Goal: Task Accomplishment & Management: Manage account settings

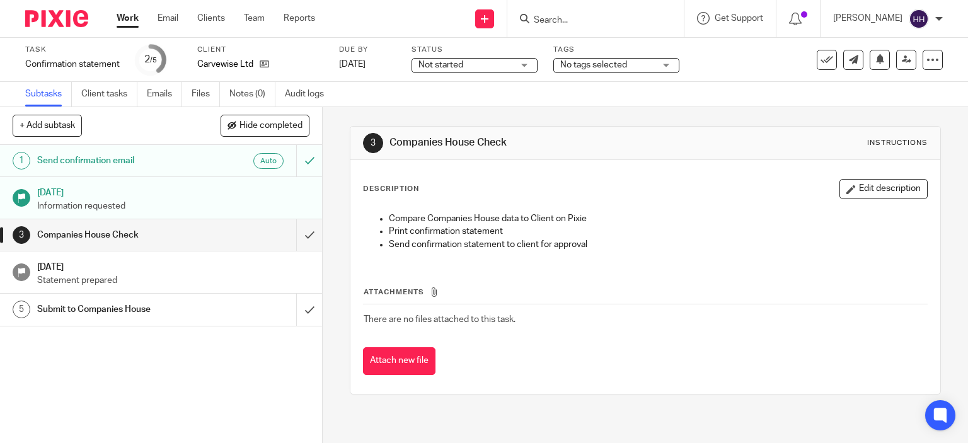
click at [565, 21] on input "Search" at bounding box center [589, 20] width 113 height 11
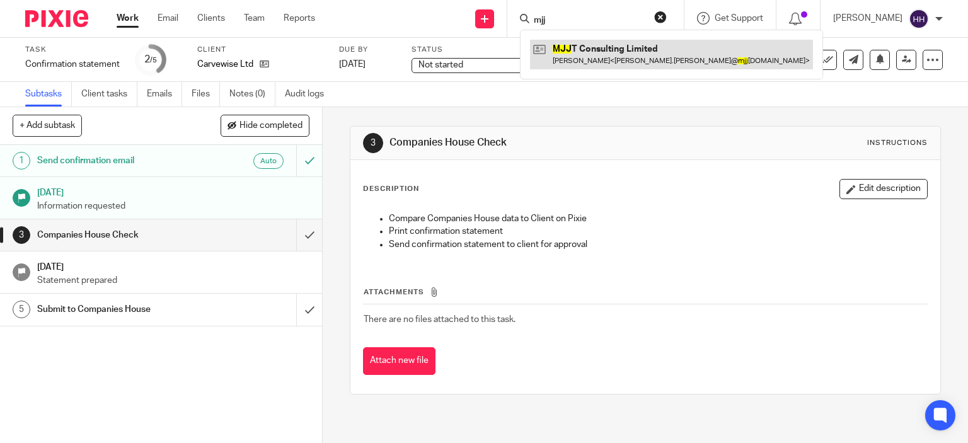
type input "mjj"
click at [541, 47] on link at bounding box center [671, 54] width 283 height 29
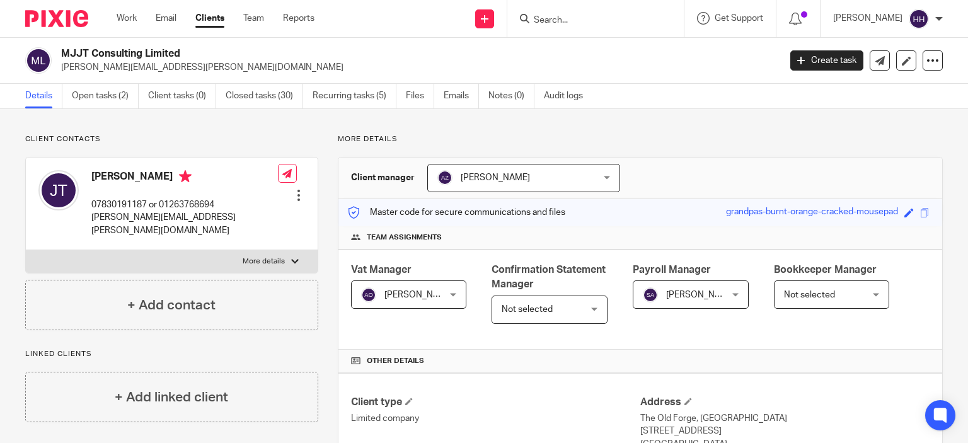
click at [85, 9] on div at bounding box center [52, 18] width 104 height 37
click at [81, 11] on img at bounding box center [56, 18] width 63 height 17
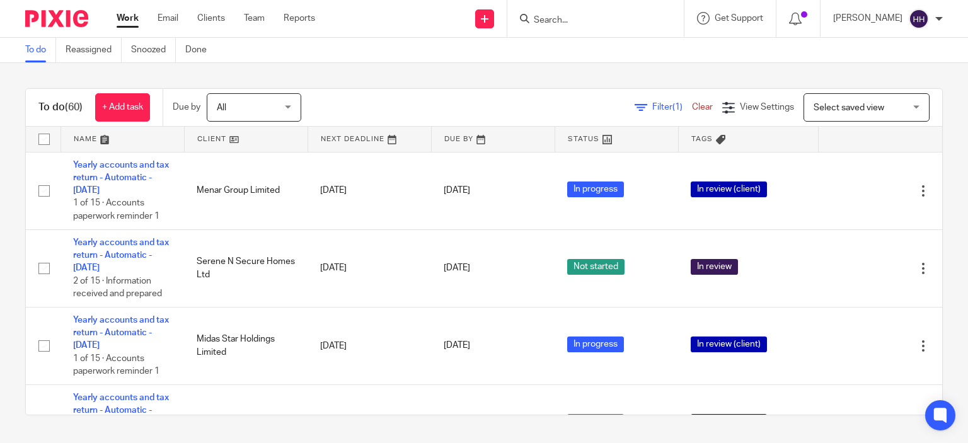
click at [245, 9] on div "Work Email Clients Team Reports Work Email Clients Team Reports Settings" at bounding box center [219, 18] width 230 height 37
click at [248, 14] on link "Team" at bounding box center [254, 18] width 21 height 13
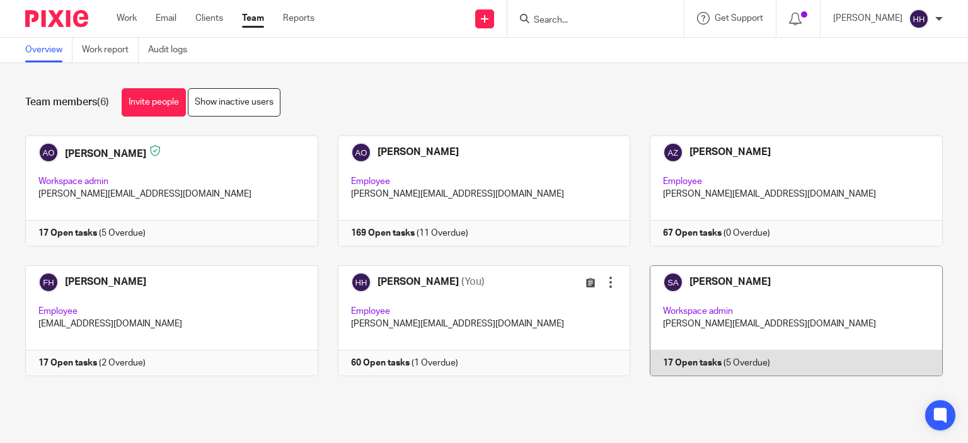
click at [692, 273] on link at bounding box center [786, 320] width 313 height 111
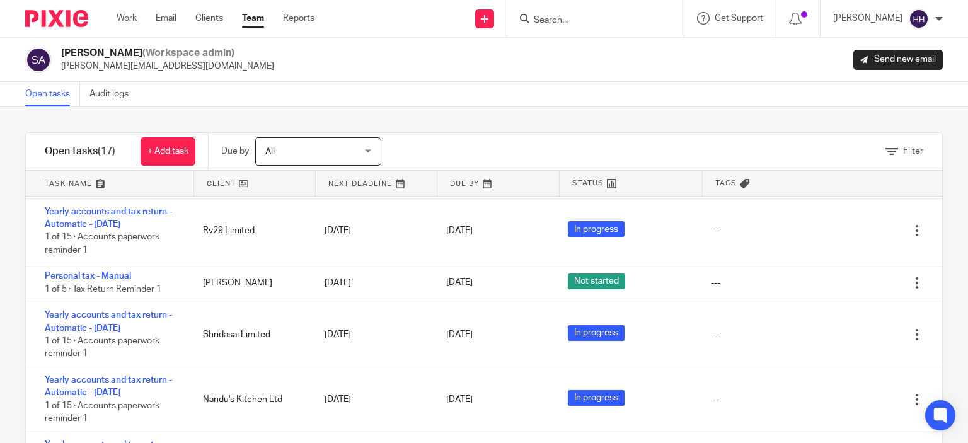
scroll to position [541, 0]
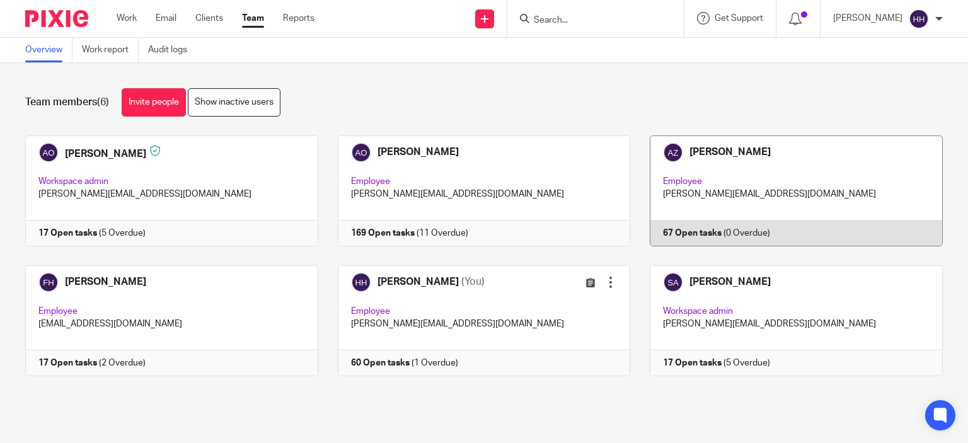
click at [684, 159] on link at bounding box center [786, 191] width 313 height 111
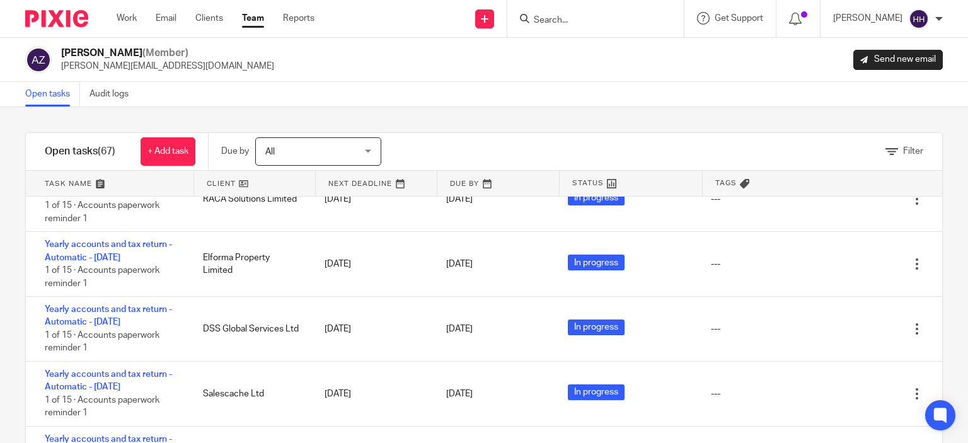
scroll to position [2973, 0]
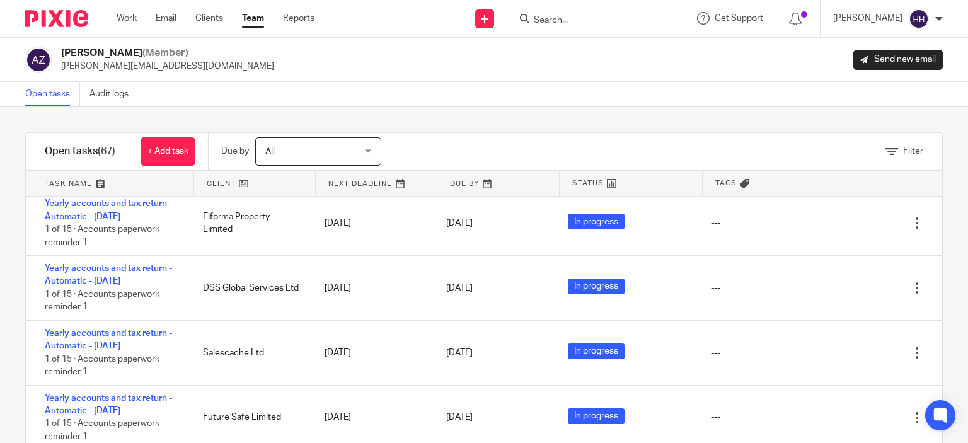
click at [254, 16] on link "Team" at bounding box center [253, 18] width 22 height 13
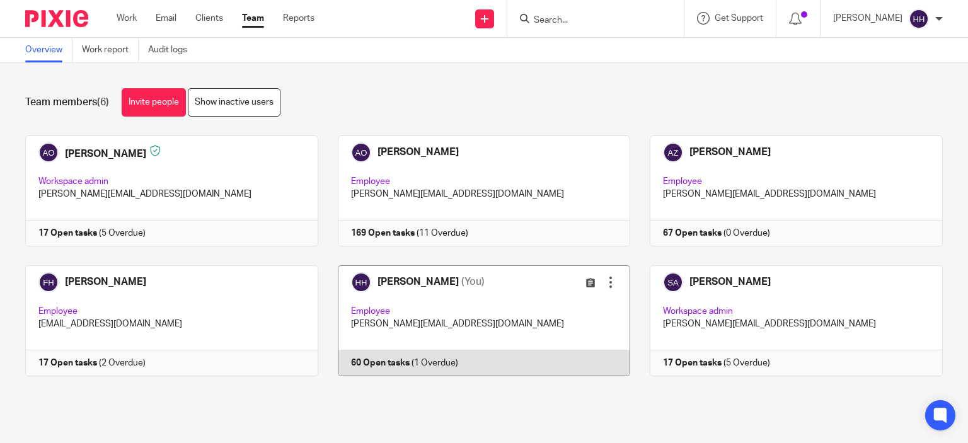
click at [418, 269] on link at bounding box center [474, 320] width 313 height 111
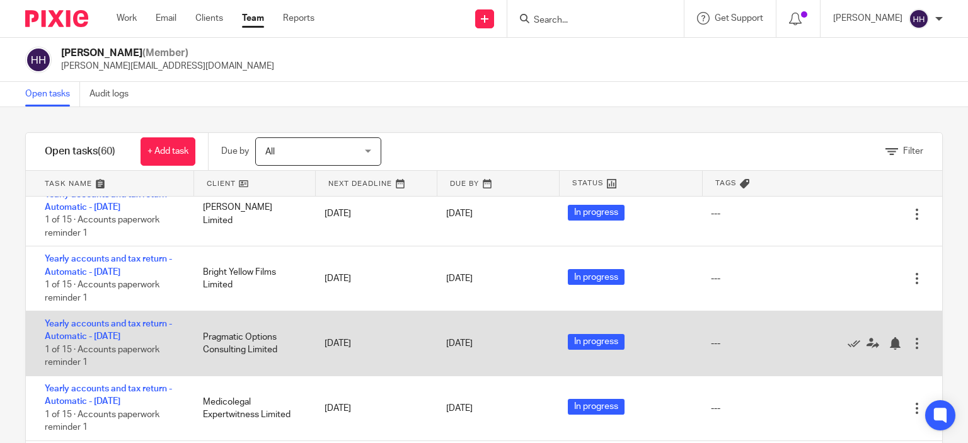
scroll to position [1025, 0]
click at [349, 282] on div "31 Oct 2025" at bounding box center [373, 279] width 122 height 25
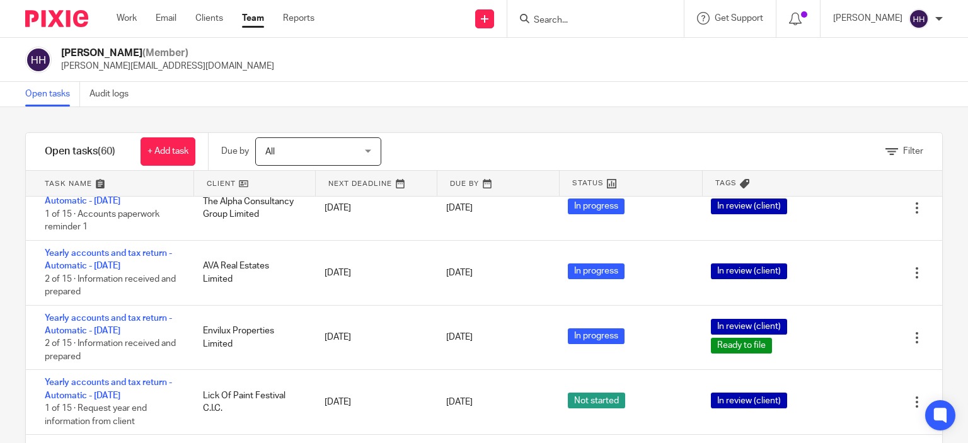
scroll to position [0, 0]
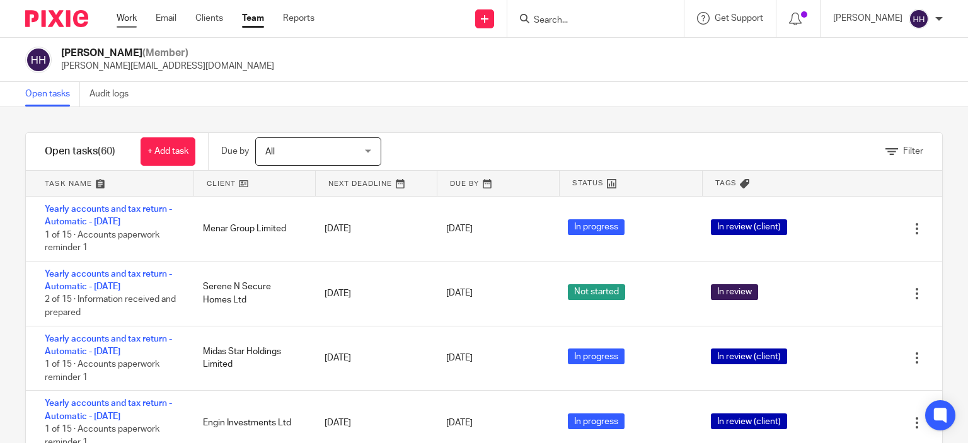
drag, startPoint x: 127, startPoint y: 26, endPoint x: 129, endPoint y: 20, distance: 7.0
click at [129, 20] on div "Work Email Clients Team Reports Work Email Clients Team Reports Settings" at bounding box center [218, 18] width 229 height 37
click at [129, 20] on link "Work" at bounding box center [127, 18] width 20 height 13
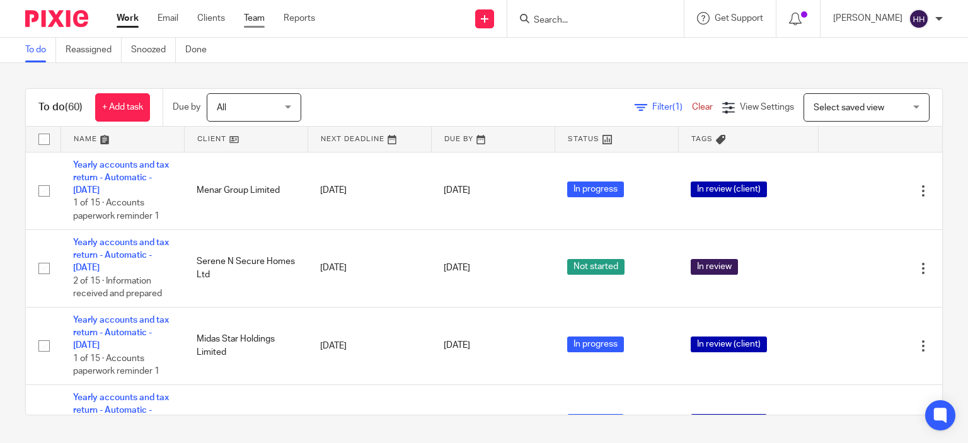
click at [257, 22] on link "Team" at bounding box center [254, 18] width 21 height 13
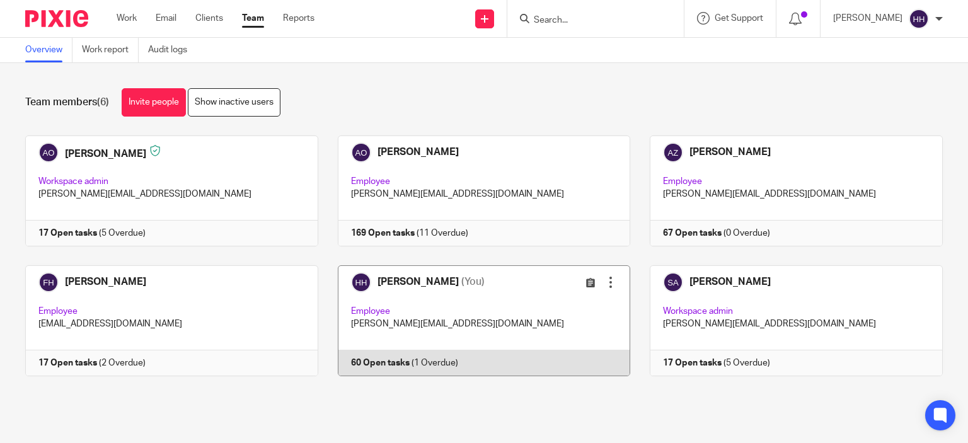
click at [378, 306] on link at bounding box center [474, 320] width 313 height 111
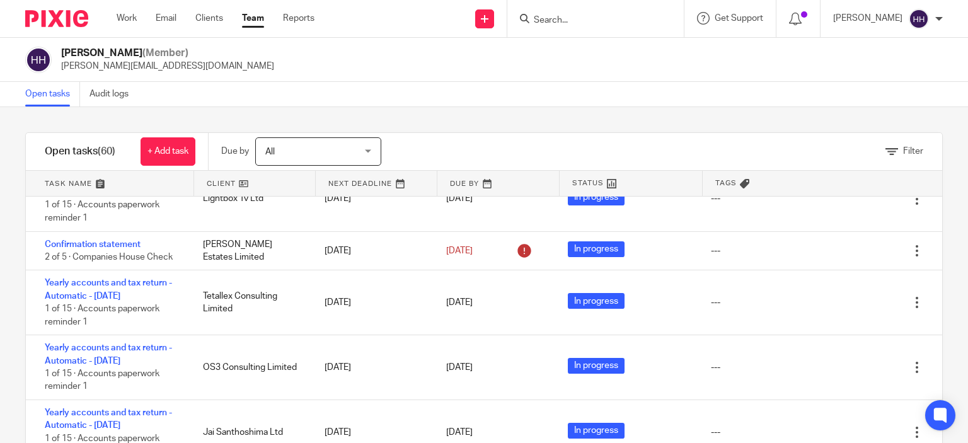
scroll to position [1293, 0]
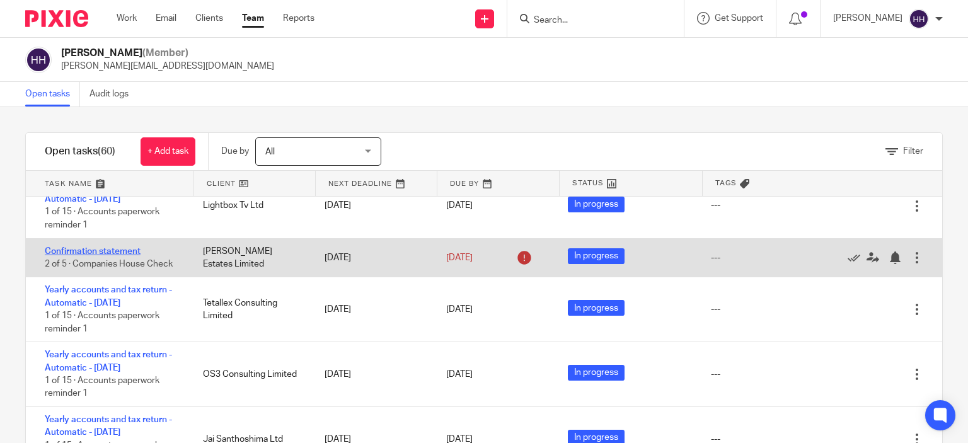
click at [129, 256] on link "Confirmation statement" at bounding box center [93, 251] width 96 height 9
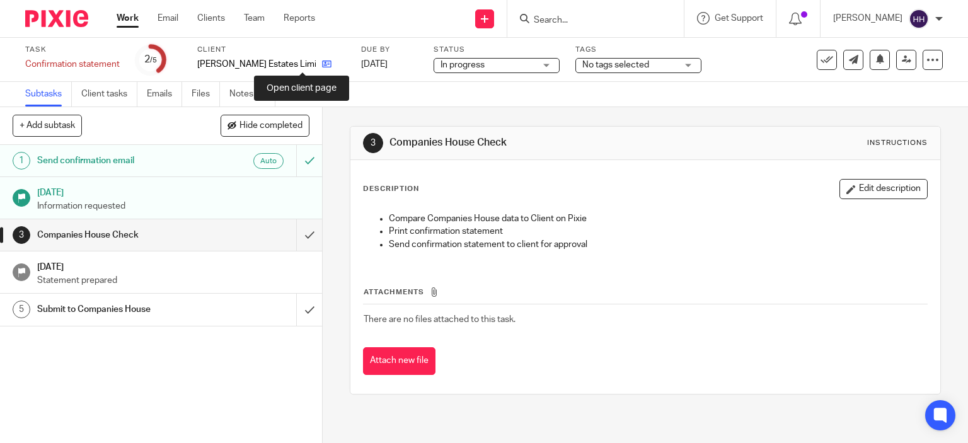
click at [322, 68] on icon at bounding box center [326, 63] width 9 height 9
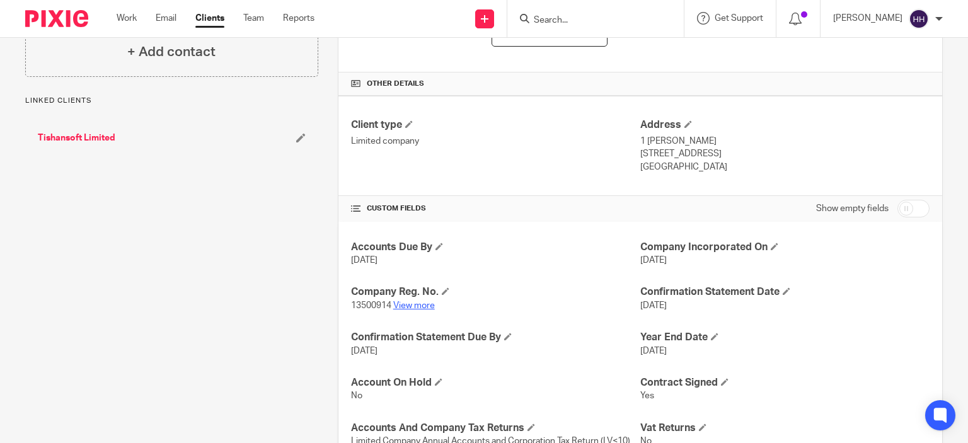
scroll to position [279, 0]
click at [398, 303] on link "View more" at bounding box center [414, 304] width 42 height 9
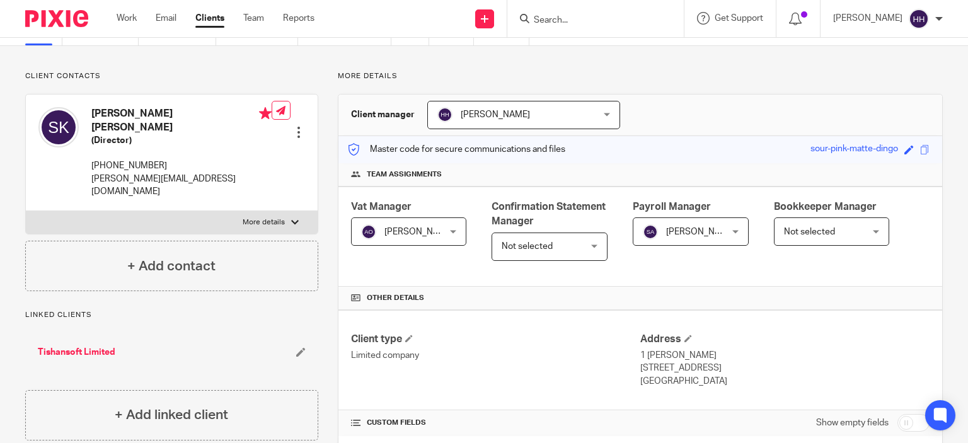
scroll to position [0, 0]
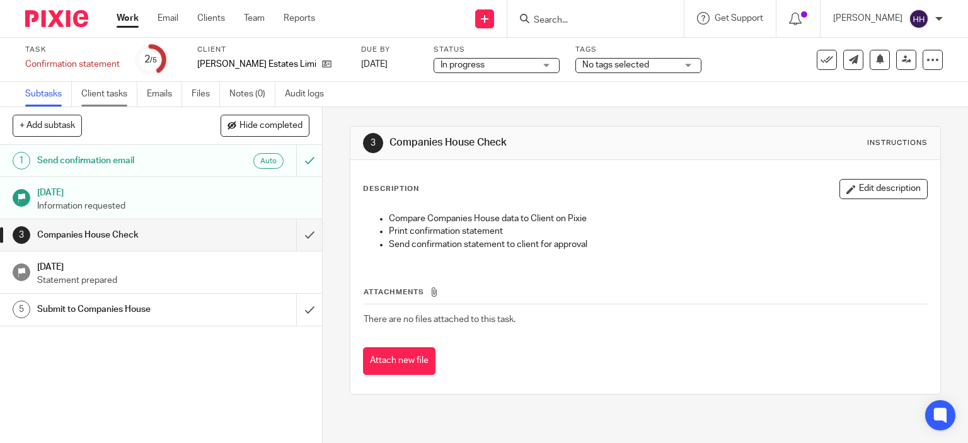
click at [129, 95] on link "Client tasks" at bounding box center [109, 94] width 56 height 25
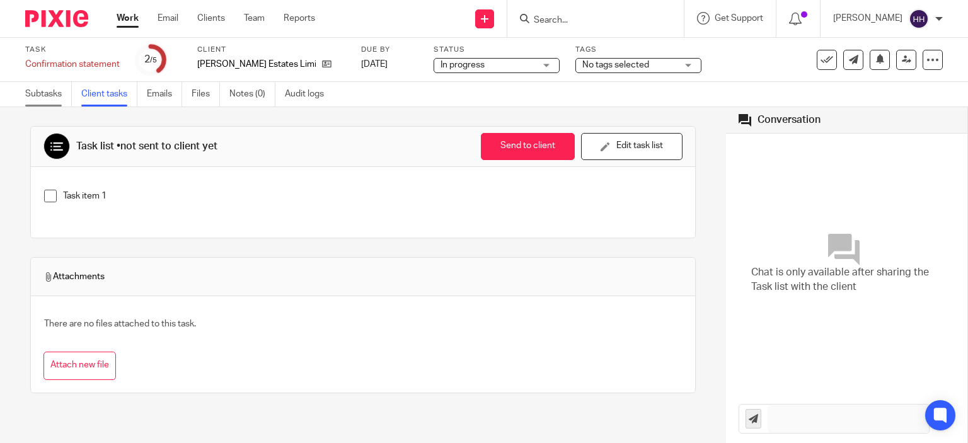
click at [55, 93] on link "Subtasks" at bounding box center [48, 94] width 47 height 25
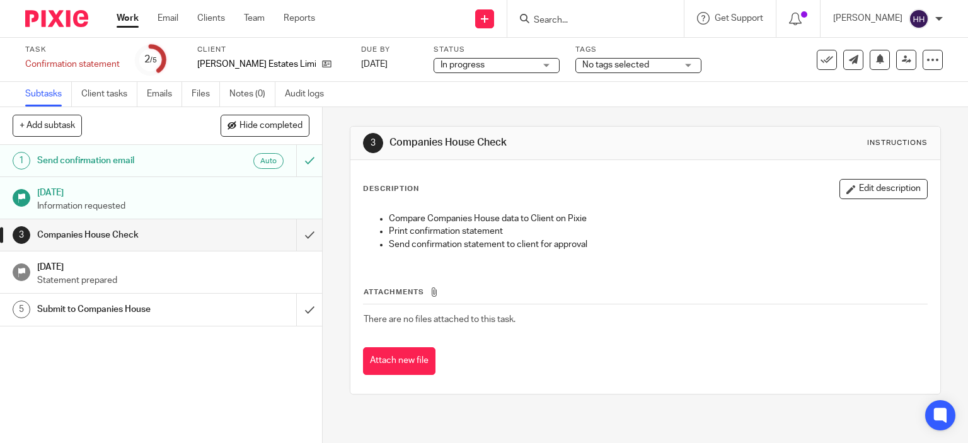
click at [63, 7] on div at bounding box center [52, 18] width 104 height 37
click at [66, 18] on img at bounding box center [56, 18] width 63 height 17
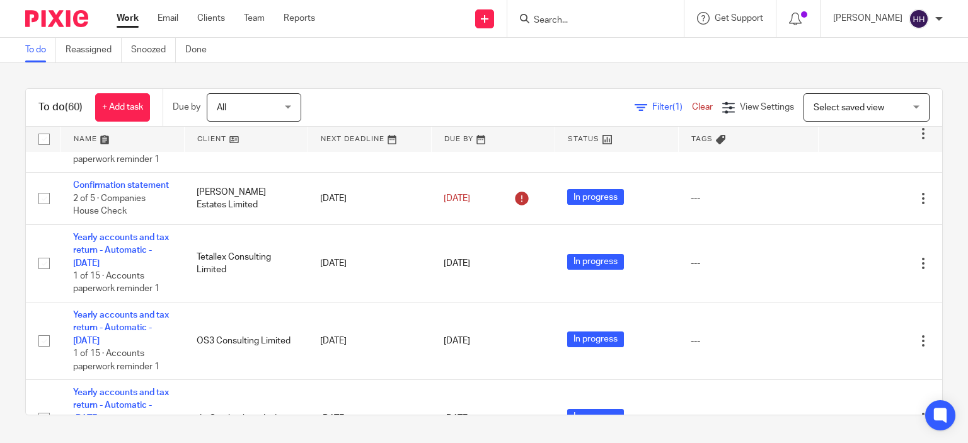
scroll to position [1527, 0]
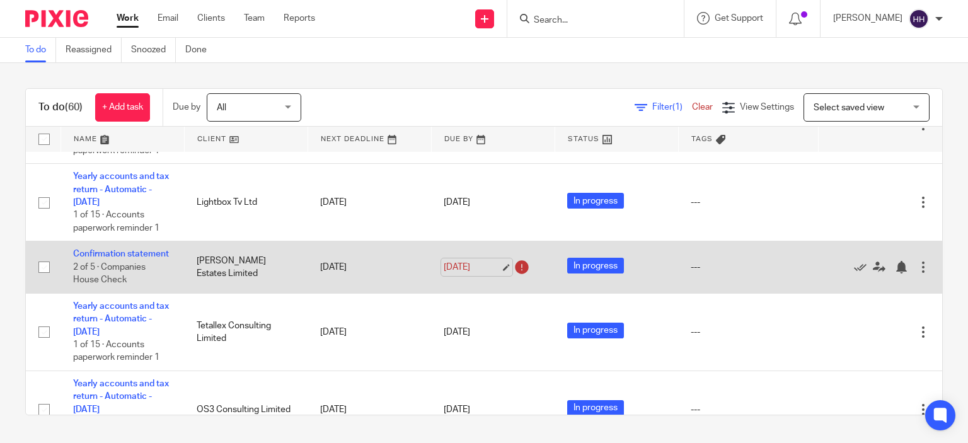
click at [474, 274] on link "[DATE]" at bounding box center [472, 267] width 57 height 13
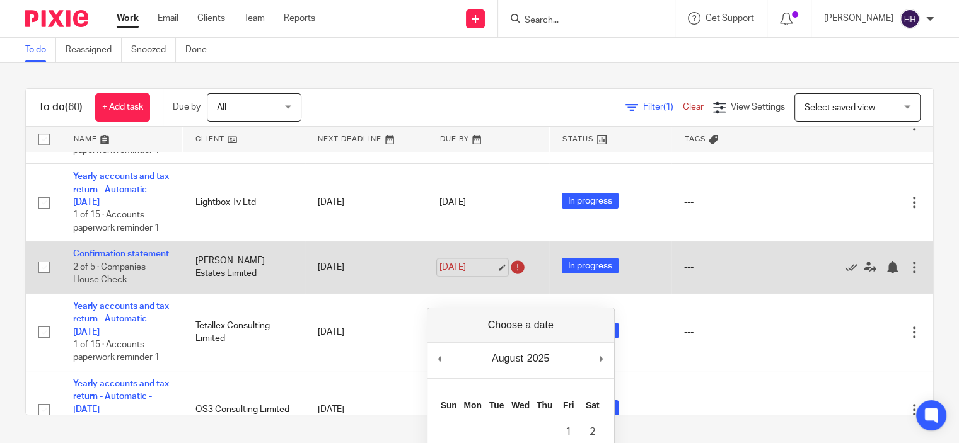
click at [474, 274] on link "13 Nov 2025" at bounding box center [467, 267] width 57 height 13
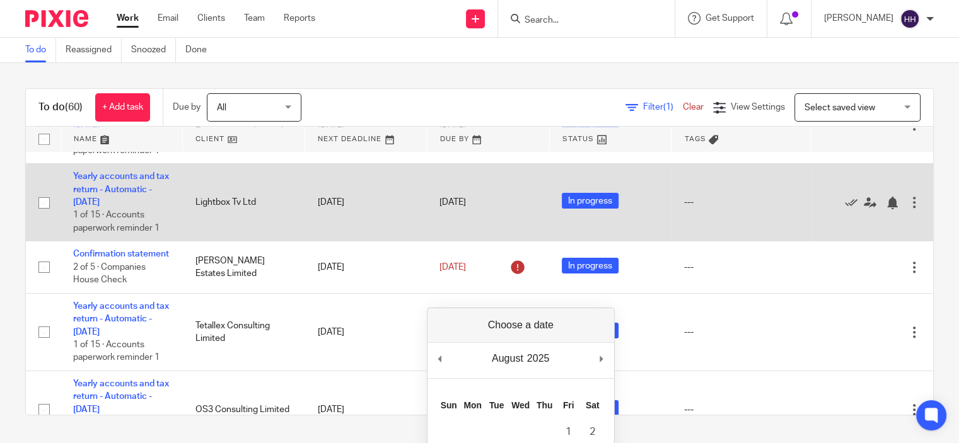
click at [509, 241] on td "31 Oct 2025" at bounding box center [488, 203] width 122 height 78
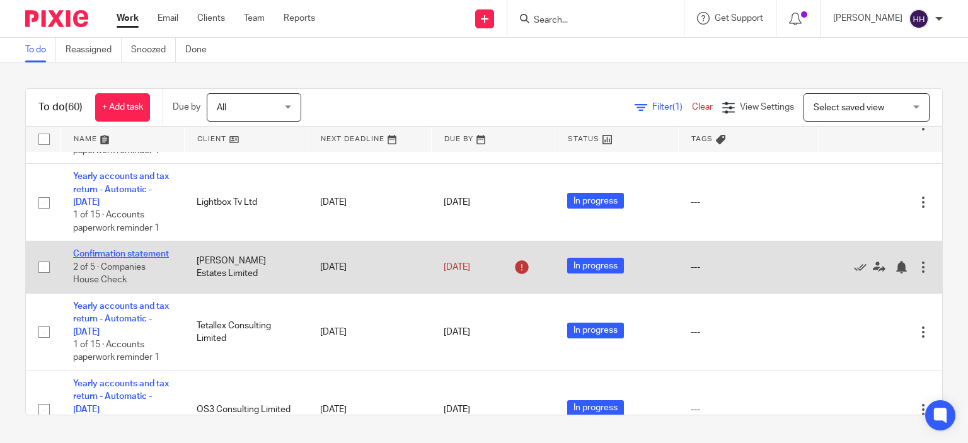
click at [89, 258] on link "Confirmation statement" at bounding box center [121, 254] width 96 height 9
click at [101, 258] on link "Confirmation statement" at bounding box center [121, 254] width 96 height 9
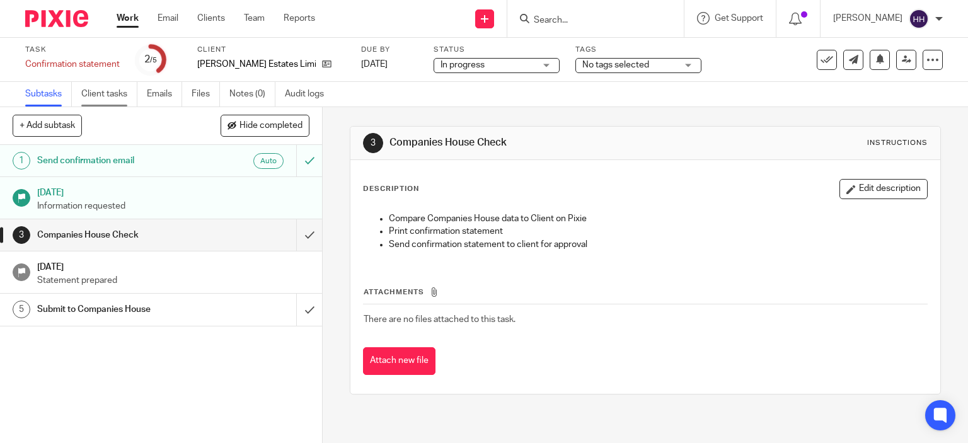
click at [130, 103] on link "Client tasks" at bounding box center [109, 94] width 56 height 25
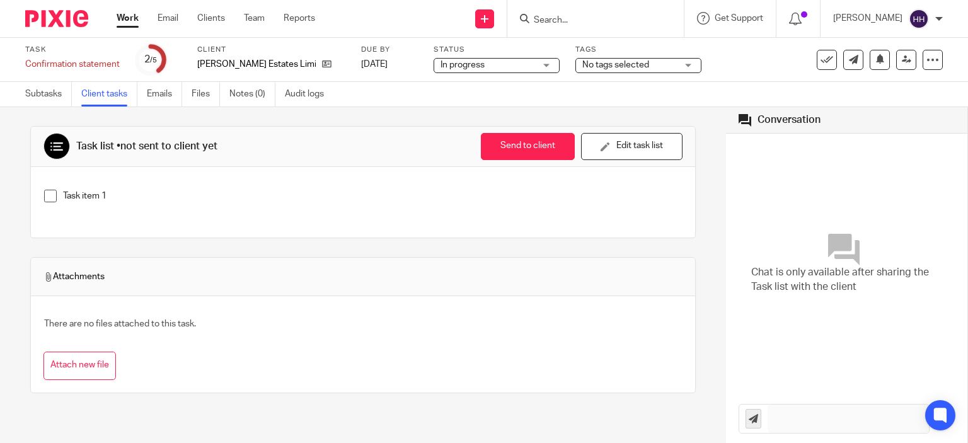
click at [147, 47] on circle at bounding box center [150, 60] width 26 height 26
click at [54, 20] on img at bounding box center [56, 18] width 63 height 17
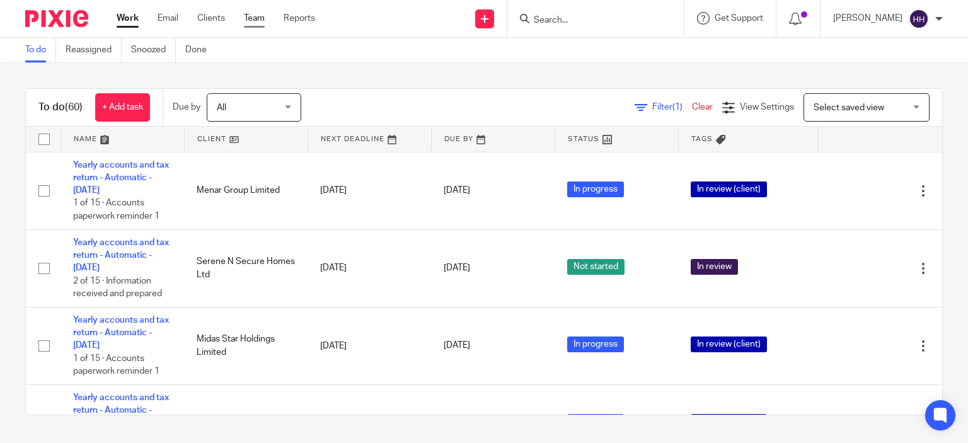
click at [252, 14] on link "Team" at bounding box center [254, 18] width 21 height 13
